Goal: Navigation & Orientation: Find specific page/section

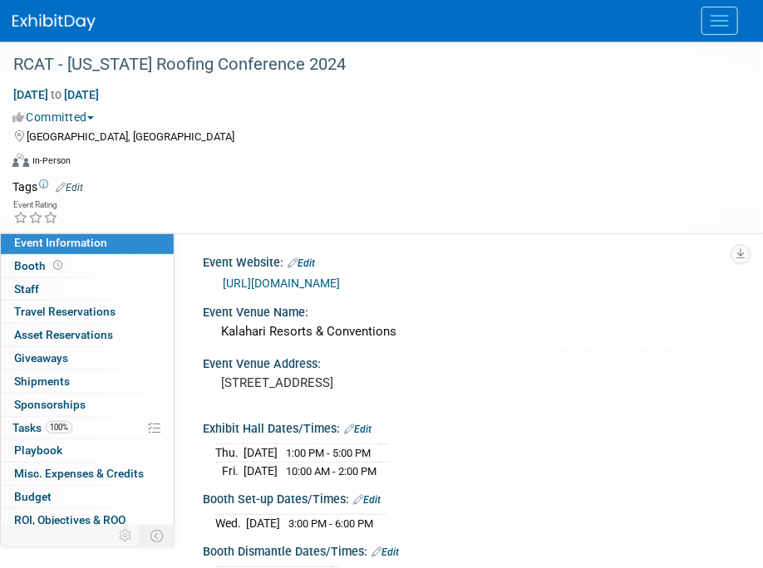
click at [30, 15] on img at bounding box center [53, 22] width 83 height 17
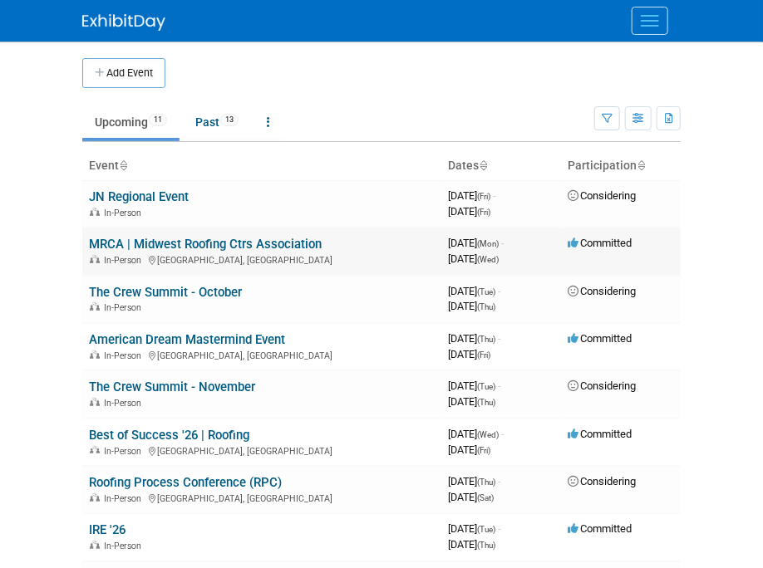
click at [136, 247] on link "MRCA | Midwest Roofing Ctrs Association" at bounding box center [205, 244] width 233 height 15
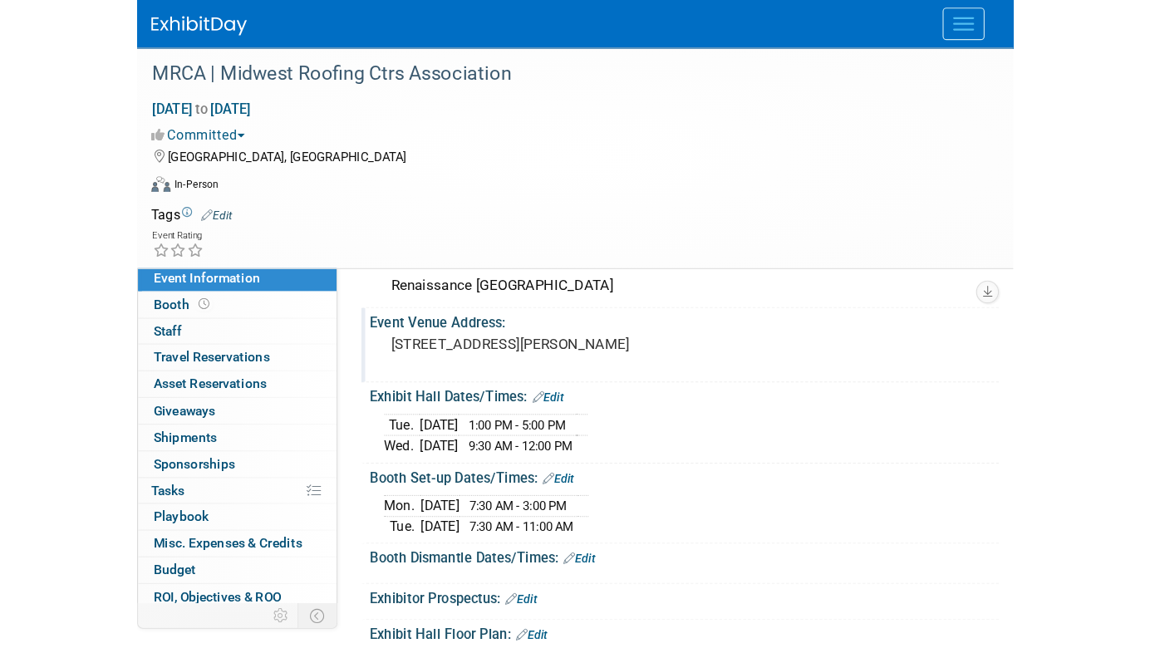
scroll to position [83, 0]
